Goal: Transaction & Acquisition: Book appointment/travel/reservation

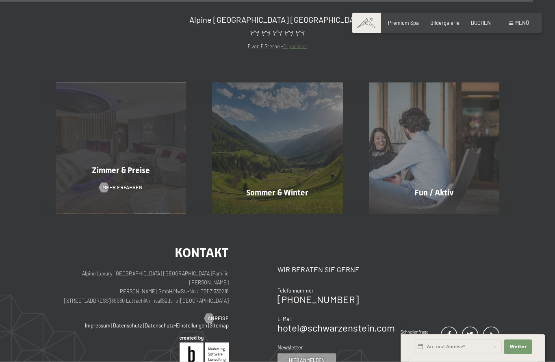
scroll to position [3006, 0]
click at [94, 175] on span "Zimmer & Preise" at bounding box center [121, 170] width 58 height 10
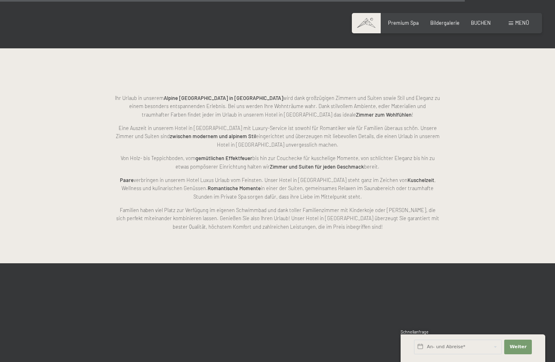
scroll to position [1672, 0]
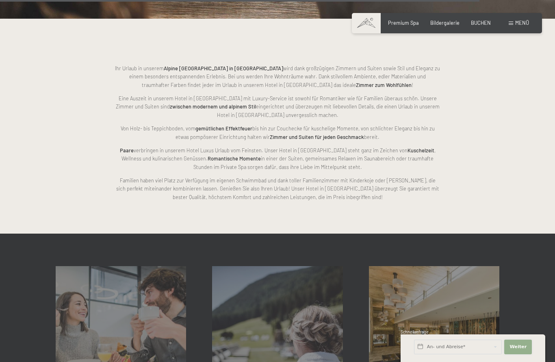
click at [521, 351] on span "Weiter" at bounding box center [518, 347] width 17 height 7
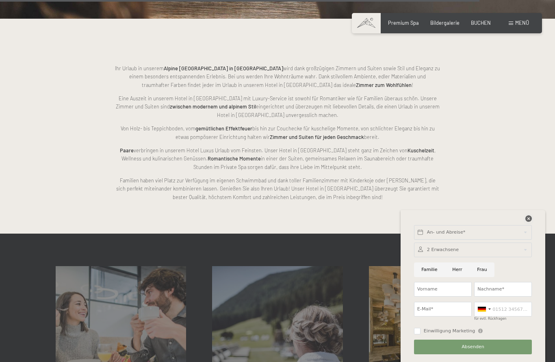
click at [530, 222] on icon at bounding box center [529, 219] width 7 height 7
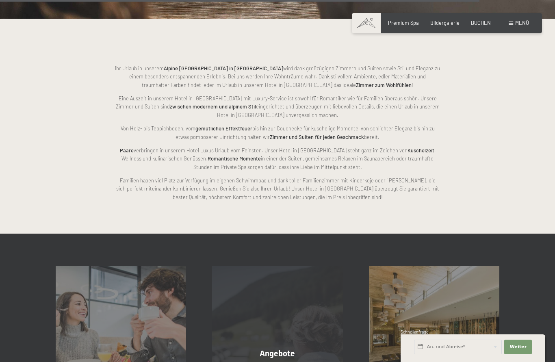
click at [304, 341] on div "Angebote Mehr erfahren" at bounding box center [277, 331] width 157 height 131
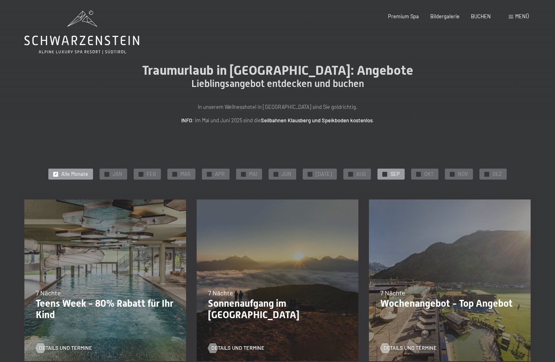
click at [386, 173] on div "✓ SEP" at bounding box center [391, 174] width 27 height 11
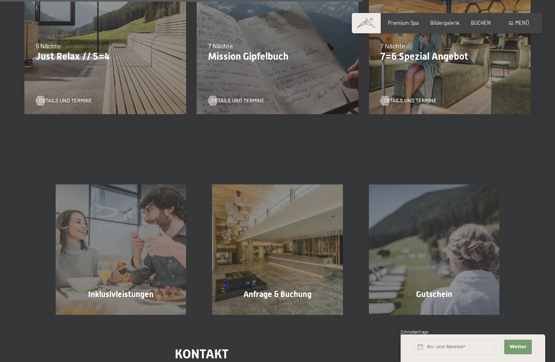
scroll to position [423, 0]
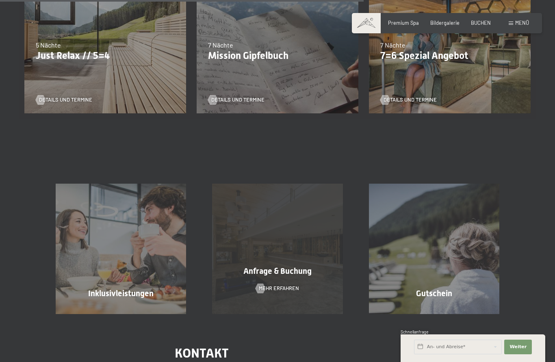
click at [333, 282] on div "Anfrage & Buchung Mehr erfahren" at bounding box center [277, 249] width 157 height 131
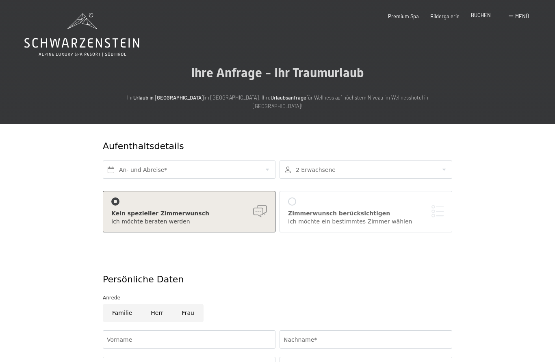
click at [485, 13] on span "BUCHEN" at bounding box center [481, 15] width 20 height 7
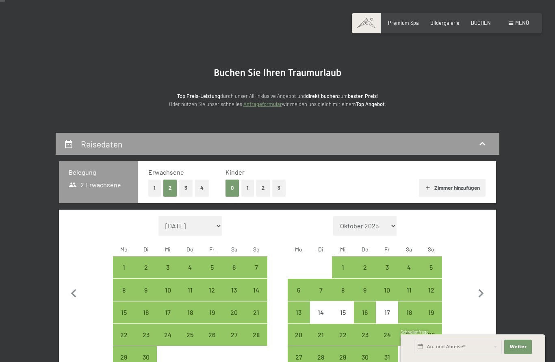
scroll to position [31, 0]
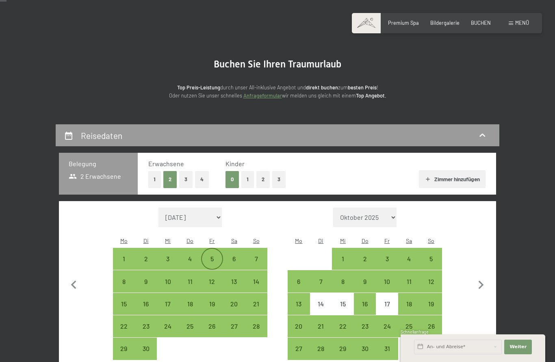
click at [215, 256] on div "5" at bounding box center [212, 266] width 20 height 20
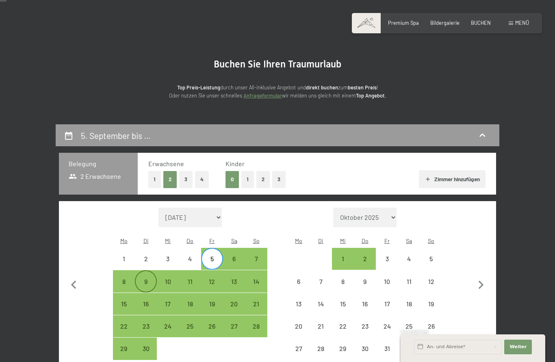
click at [149, 279] on div "9" at bounding box center [146, 289] width 20 height 20
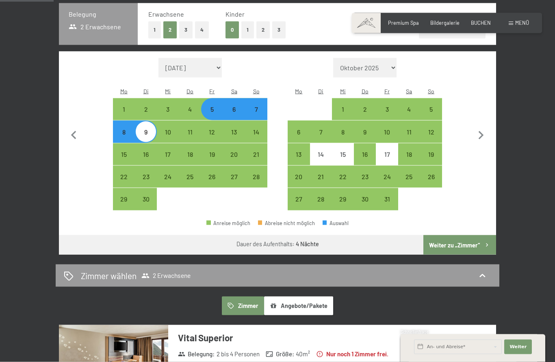
click at [470, 244] on button "Weiter zu „Zimmer“" at bounding box center [460, 245] width 73 height 20
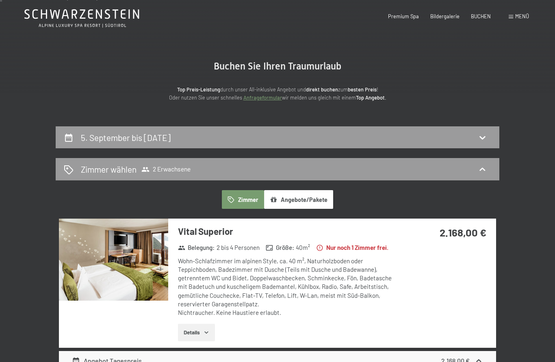
scroll to position [0, 0]
